Goal: Information Seeking & Learning: Learn about a topic

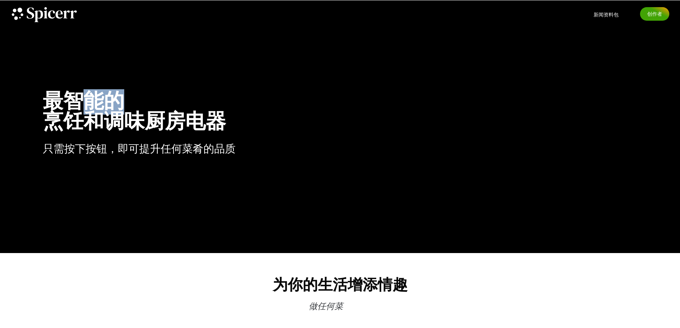
drag, startPoint x: 86, startPoint y: 100, endPoint x: 122, endPoint y: 101, distance: 36.1
click at [122, 101] on font "最智能的" at bounding box center [83, 101] width 81 height 25
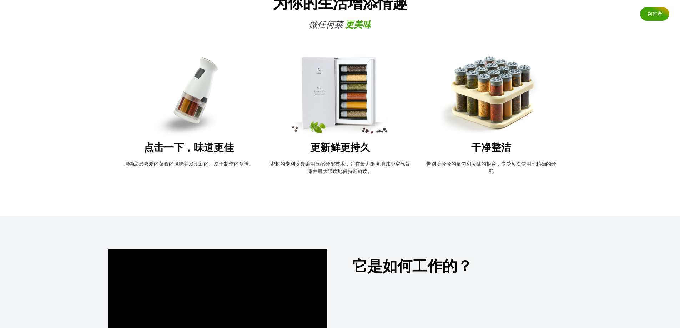
scroll to position [286, 0]
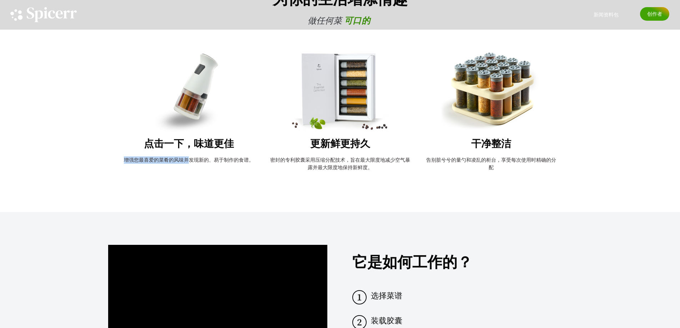
drag, startPoint x: 124, startPoint y: 159, endPoint x: 188, endPoint y: 160, distance: 64.3
click at [188, 160] on font "增强您最喜爱的菜肴的风味并发现新的、易于制作的食谱。" at bounding box center [189, 160] width 130 height 6
click at [215, 170] on div "点击一下，味道更佳 增强您最喜爱的菜肴的风味并发现新的、易于制作的食谱。" at bounding box center [189, 119] width 155 height 135
drag, startPoint x: 274, startPoint y: 159, endPoint x: 344, endPoint y: 159, distance: 70.0
click at [344, 159] on font "密封的专利胶囊采用压缩分配技术，旨在最大限度地减少空气暴露并最大限度地保持新鲜度。" at bounding box center [340, 164] width 140 height 14
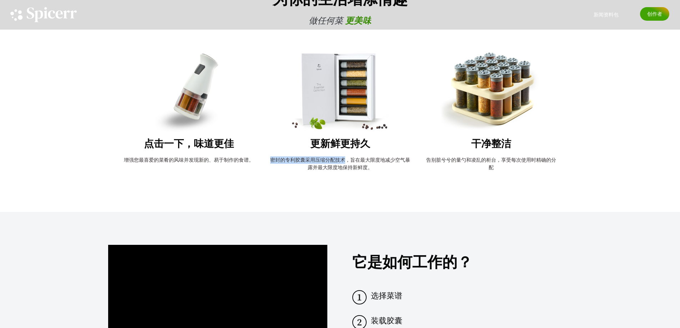
click at [344, 159] on font "密封的专利胶囊采用压缩分配技术，旨在最大限度地减少空气暴露并最大限度地保持新鲜度。" at bounding box center [340, 164] width 140 height 14
drag, startPoint x: 343, startPoint y: 160, endPoint x: 411, endPoint y: 159, distance: 68.6
click at [411, 159] on div "点击一下，味道更佳 增强您最喜爱的菜肴的风味并发现新的、易于制作的食谱。 更新鲜更持久 密封的专利胶囊采用压缩分配技术，旨在最大限度地减少空气暴露并最大限度地…" at bounding box center [340, 119] width 464 height 142
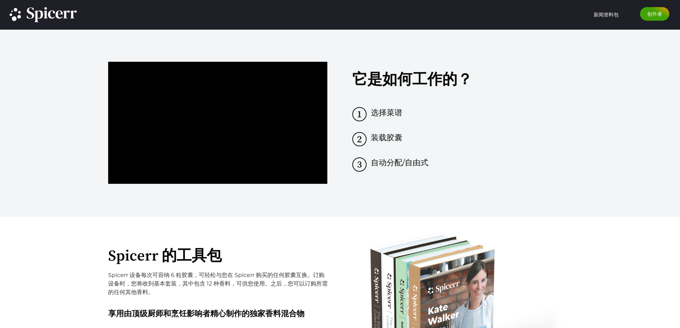
scroll to position [536, 0]
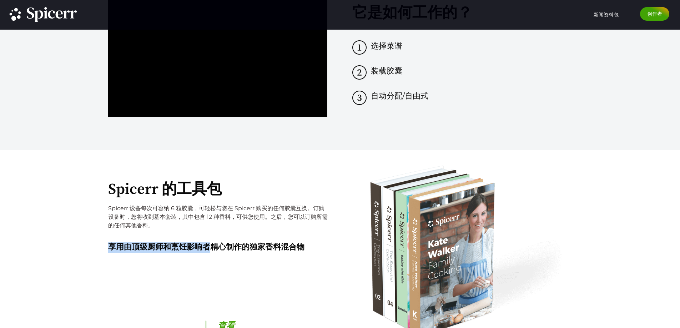
drag, startPoint x: 110, startPoint y: 246, endPoint x: 211, endPoint y: 247, distance: 101.1
click at [211, 247] on font "享用由顶级厨师和烹饪影响者精心制作的独家香料混合物" at bounding box center [206, 247] width 196 height 10
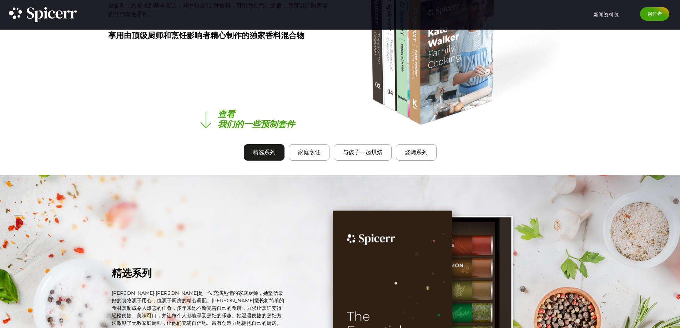
scroll to position [750, 0]
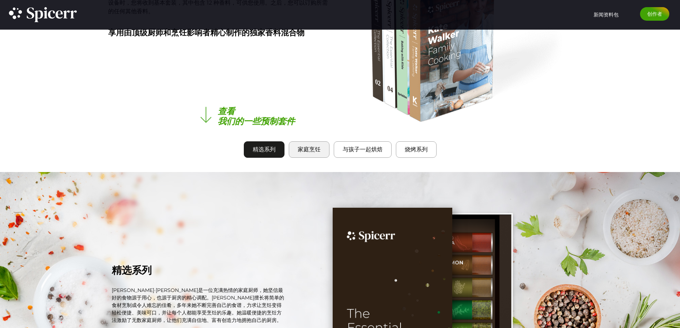
click at [306, 152] on font "家庭烹饪" at bounding box center [309, 149] width 23 height 7
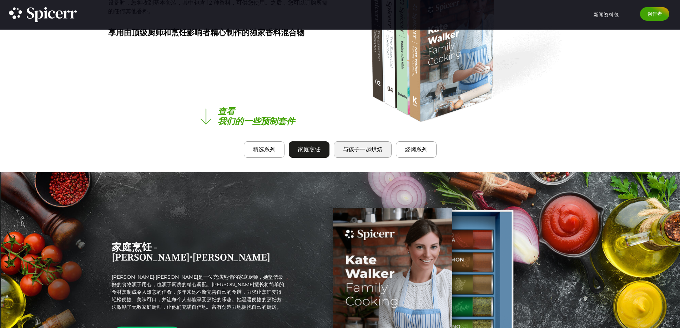
click at [338, 154] on button "与孩子一起烘焙" at bounding box center [363, 149] width 58 height 16
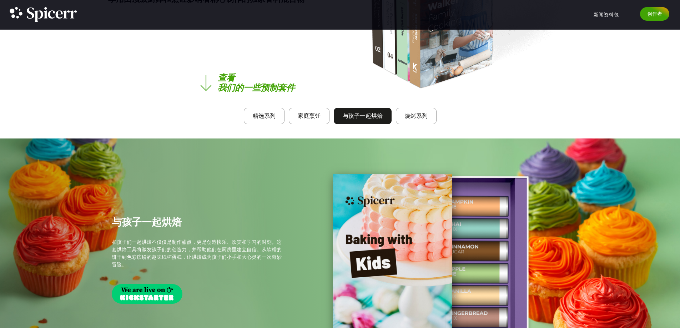
scroll to position [821, 0]
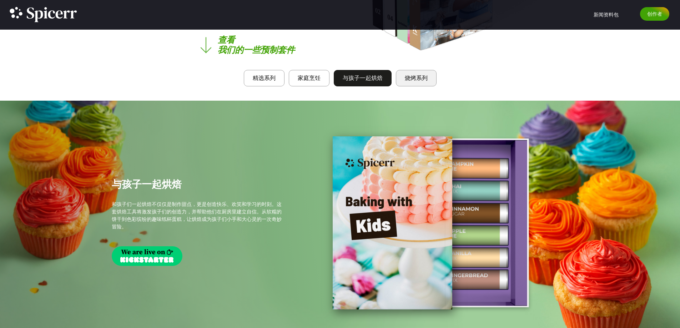
click at [420, 78] on font "烧烤系列" at bounding box center [416, 78] width 23 height 7
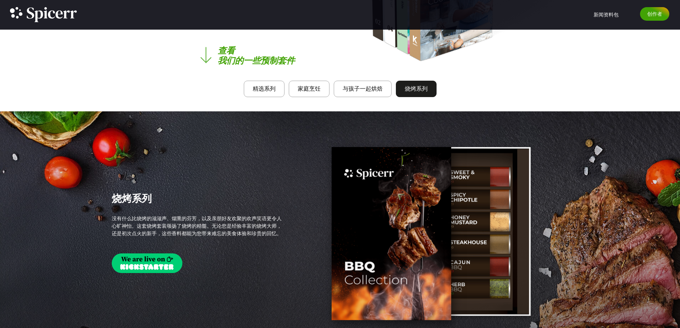
scroll to position [857, 0]
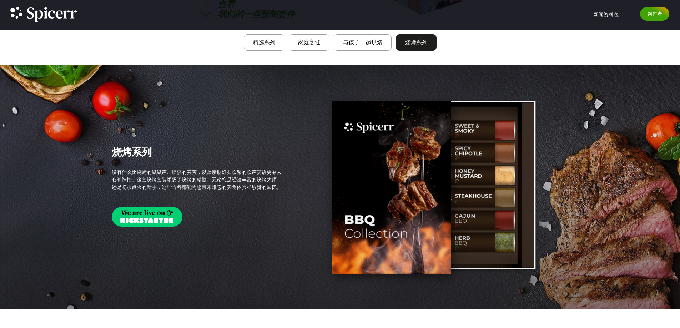
click at [161, 220] on img "标签页。使用 Enter 或 Space 打开项目，使用 Esc 关闭，并使用箭头键导航。" at bounding box center [147, 217] width 71 height 20
